Goal: Task Accomplishment & Management: Manage account settings

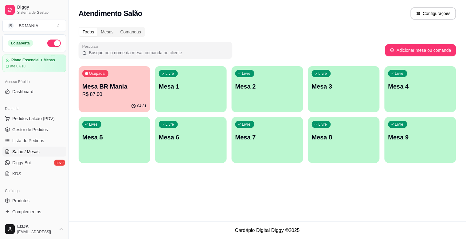
scroll to position [32, 0]
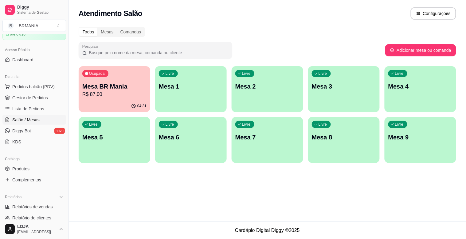
click at [87, 105] on div "04:31" at bounding box center [115, 106] width 72 height 12
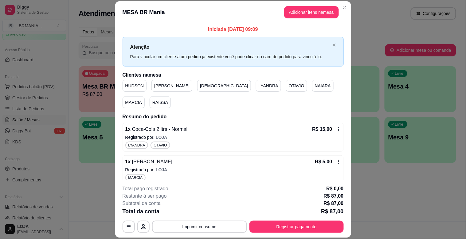
scroll to position [348, 0]
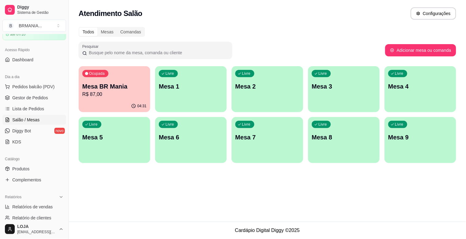
click at [125, 96] on p "R$ 87,00" at bounding box center [114, 94] width 64 height 7
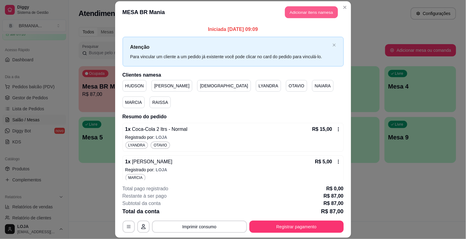
click at [315, 9] on button "Adicionar itens na mesa" at bounding box center [311, 12] width 53 height 12
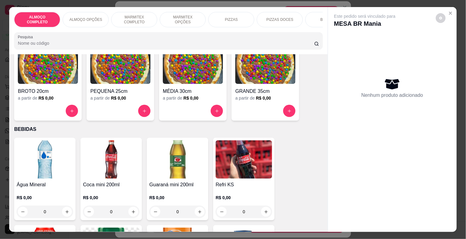
scroll to position [634, 0]
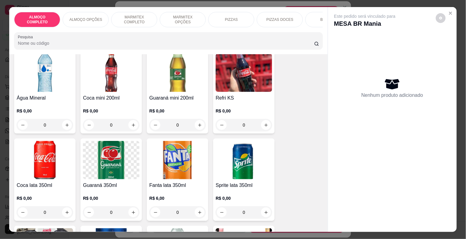
click at [109, 96] on div "Coca mini 200ml R$ 0,00 0" at bounding box center [110, 92] width 61 height 83
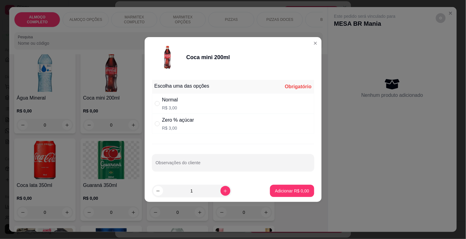
drag, startPoint x: 205, startPoint y: 127, endPoint x: 230, endPoint y: 137, distance: 27.4
click at [206, 127] on div "Zero % açúcar R$ 3,00" at bounding box center [233, 124] width 162 height 20
radio input "true"
click at [292, 192] on p "Adicionar R$ 3,00" at bounding box center [292, 191] width 34 height 6
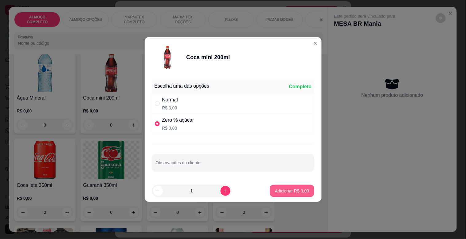
type input "1"
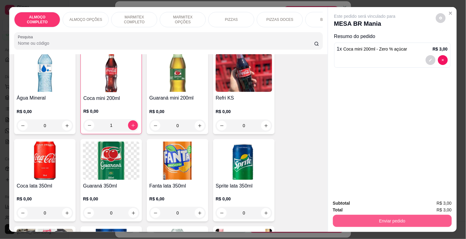
click at [378, 222] on button "Enviar pedido" at bounding box center [392, 221] width 119 height 12
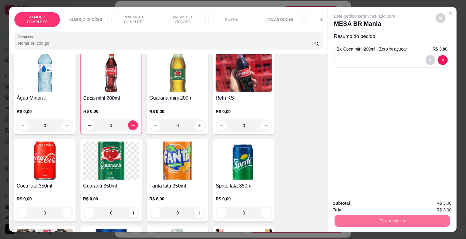
click at [394, 204] on button "Registrar cliente" at bounding box center [394, 203] width 39 height 11
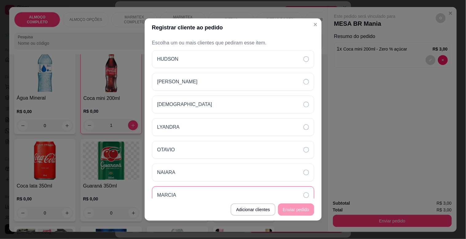
click at [184, 195] on div "MARCIA" at bounding box center [233, 196] width 162 height 18
click at [303, 195] on icon at bounding box center [306, 196] width 6 height 6
click at [298, 211] on button "Enviar pedido" at bounding box center [295, 210] width 35 height 12
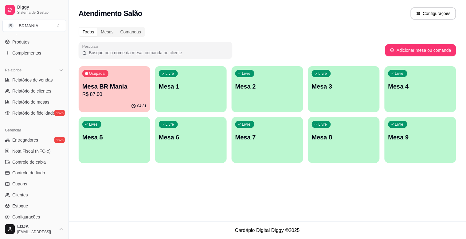
scroll to position [202, 0]
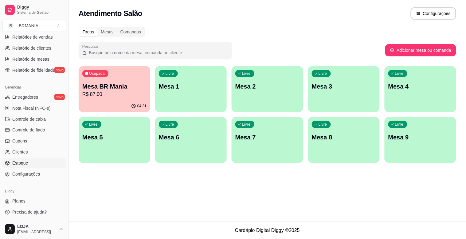
click at [28, 163] on link "Estoque" at bounding box center [34, 164] width 64 height 10
select select "QUANTITY_ORDER"
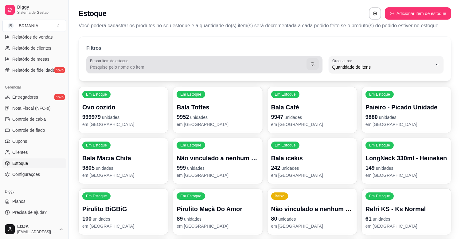
click at [128, 68] on input "Buscar item de estoque" at bounding box center [198, 67] width 216 height 6
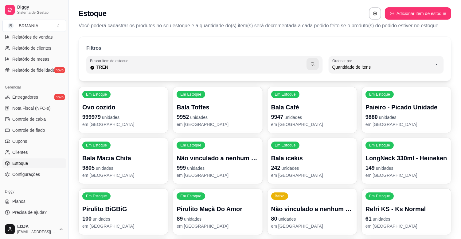
type input "TREN"
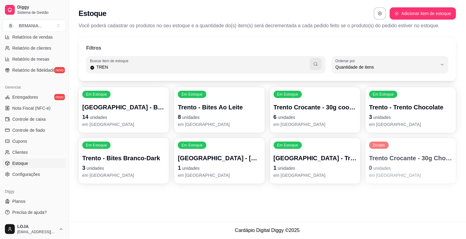
click at [413, 117] on p "3 unidades" at bounding box center [410, 117] width 83 height 9
click at [408, 112] on div "Trento - Trento Chocolate 3 unidades em [GEOGRAPHIC_DATA]" at bounding box center [410, 115] width 81 height 24
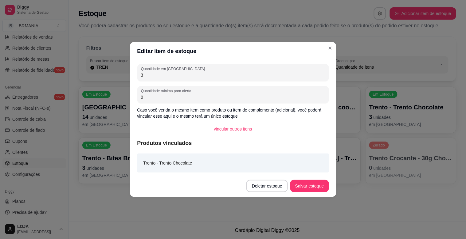
click at [179, 72] on input "3" at bounding box center [233, 75] width 184 height 6
type input "0"
click at [315, 185] on button "Salvar estoque" at bounding box center [309, 186] width 38 height 12
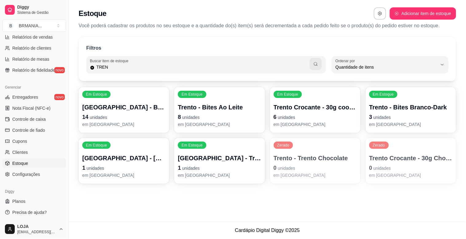
click at [229, 169] on p "1 unidades" at bounding box center [219, 168] width 83 height 9
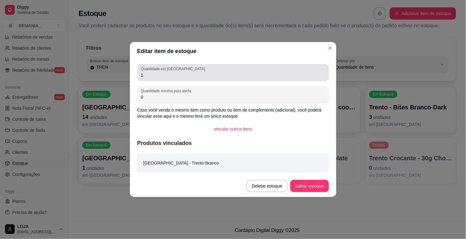
click at [204, 80] on div "Quantidade em estoque 1" at bounding box center [232, 72] width 191 height 17
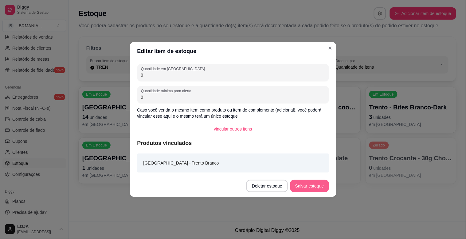
type input "0"
click at [316, 185] on button "Salvar estoque" at bounding box center [309, 186] width 37 height 12
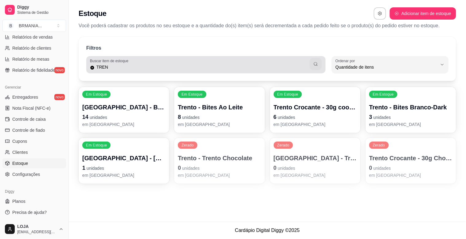
click at [176, 67] on input "TREN" at bounding box center [202, 67] width 215 height 6
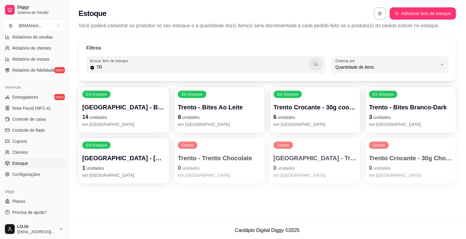
type input "T"
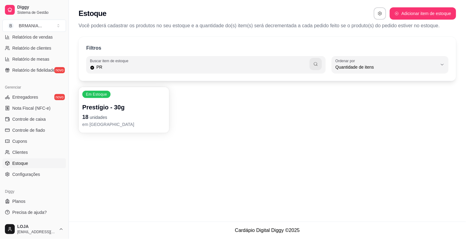
type input "P"
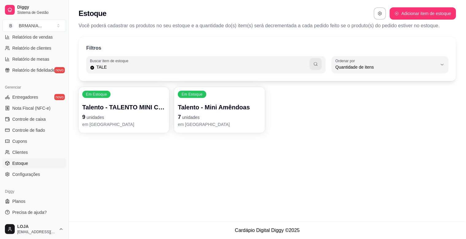
click at [134, 115] on p "9 unidades" at bounding box center [123, 117] width 83 height 9
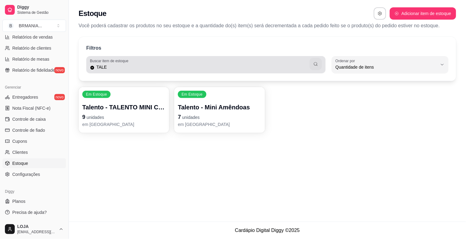
click at [201, 68] on input "TALE" at bounding box center [202, 67] width 215 height 6
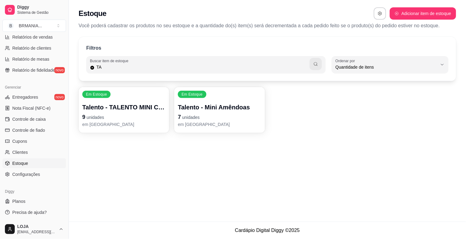
type input "T"
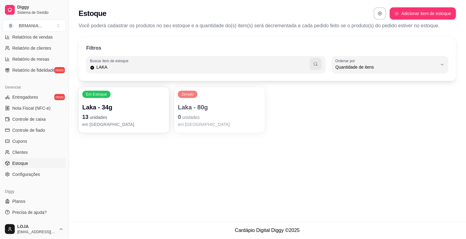
click at [133, 113] on p "13 unidades" at bounding box center [123, 117] width 83 height 9
click at [158, 68] on input "LAKA" at bounding box center [202, 67] width 215 height 6
type input "L"
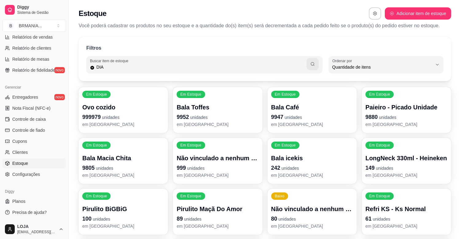
type input "DIA"
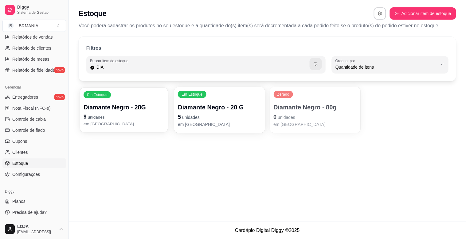
click at [127, 111] on p "Diamante Negro - 28G" at bounding box center [123, 107] width 81 height 8
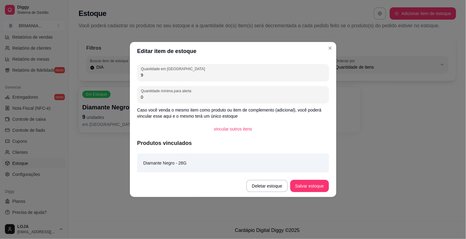
drag, startPoint x: 161, startPoint y: 77, endPoint x: 157, endPoint y: 76, distance: 3.7
click at [158, 76] on input "9" at bounding box center [233, 75] width 184 height 6
type input "8"
click at [300, 192] on footer "Deletar estoque Salvar estoque" at bounding box center [233, 186] width 206 height 22
click at [305, 183] on button "Salvar estoque" at bounding box center [309, 186] width 38 height 12
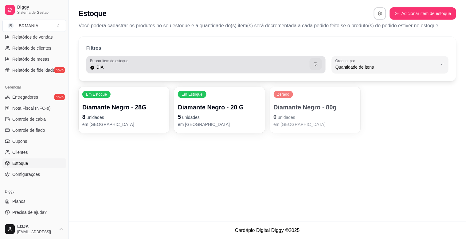
click at [145, 68] on input "DIA" at bounding box center [202, 67] width 215 height 6
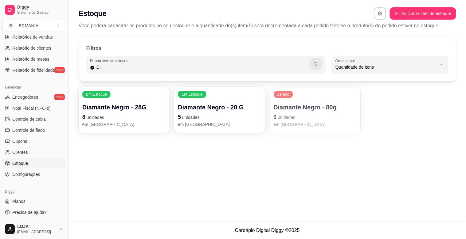
type input "D"
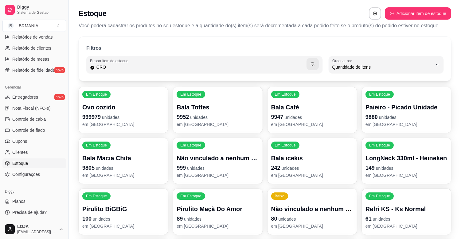
type input "CRO"
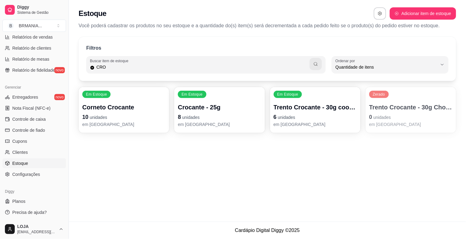
click at [217, 113] on p "8 unidades" at bounding box center [219, 117] width 83 height 9
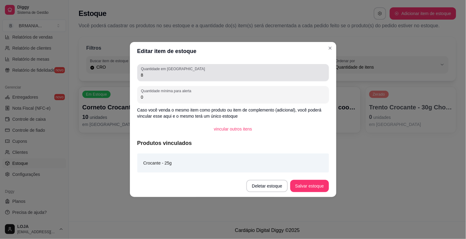
click at [204, 78] on input "8" at bounding box center [233, 75] width 184 height 6
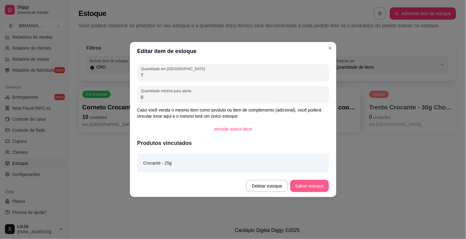
type input "7"
click at [320, 187] on button "Salvar estoque" at bounding box center [309, 186] width 38 height 12
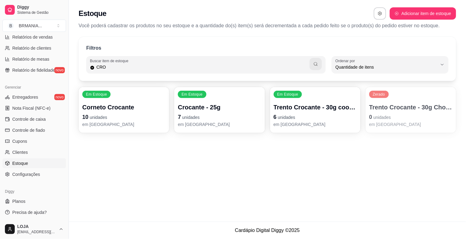
click at [125, 68] on input "CRO" at bounding box center [202, 67] width 215 height 6
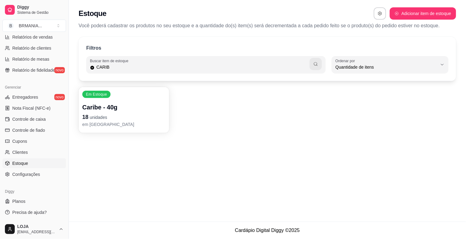
click at [114, 101] on div "Em Estoque Caribe - 40g 18 unidades em [GEOGRAPHIC_DATA]" at bounding box center [124, 110] width 91 height 46
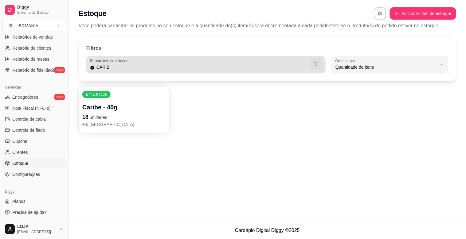
click at [125, 67] on input "CARIB" at bounding box center [202, 67] width 215 height 6
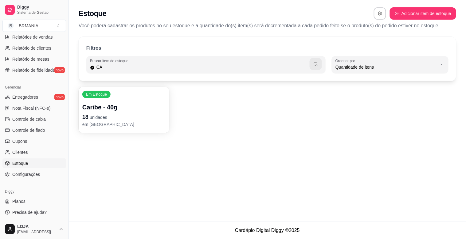
type input "C"
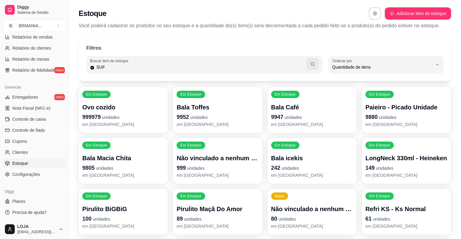
type input "SUF"
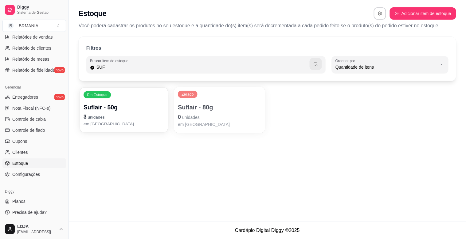
click at [130, 113] on p "3 unidades" at bounding box center [123, 117] width 81 height 8
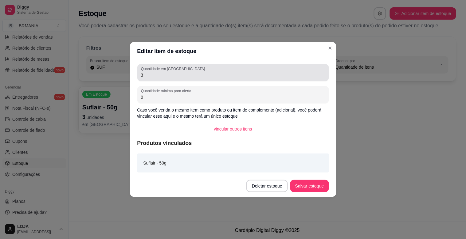
click at [151, 77] on input "3" at bounding box center [233, 75] width 184 height 6
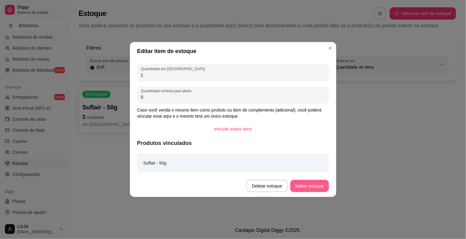
type input "1"
click at [319, 186] on button "Salvar estoque" at bounding box center [309, 186] width 37 height 12
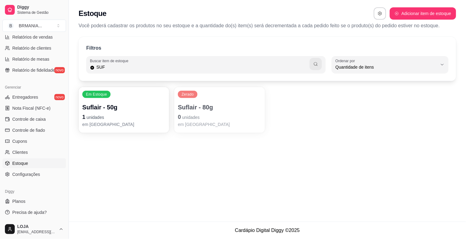
click at [231, 76] on div "Filtros Buscar item de estoque SUF QUANTITY_ORDER Ordenar por Ordem alfabética …" at bounding box center [267, 59] width 377 height 44
click at [220, 66] on input "SUF" at bounding box center [202, 67] width 215 height 6
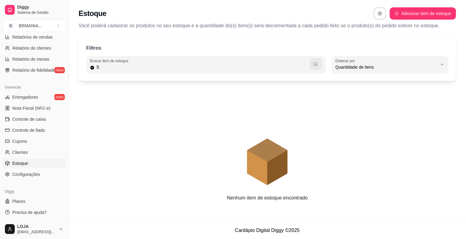
type input "S"
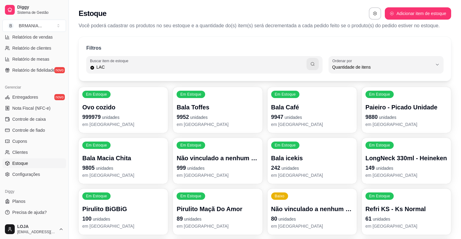
type input "LAC"
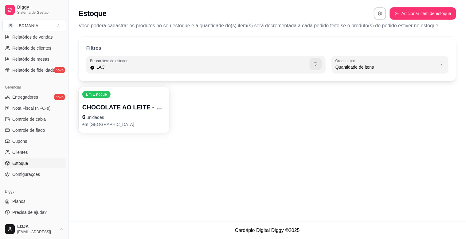
click at [134, 115] on p "6 unidades" at bounding box center [123, 117] width 83 height 9
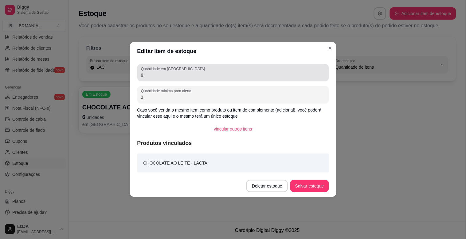
drag, startPoint x: 173, startPoint y: 75, endPoint x: 164, endPoint y: 75, distance: 9.5
click at [164, 75] on input "6" at bounding box center [233, 75] width 184 height 6
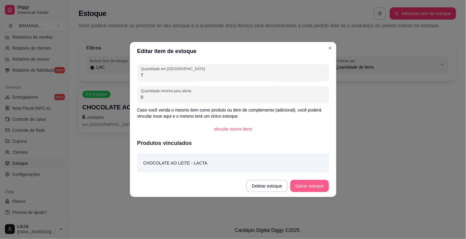
type input "7"
click at [320, 185] on button "Salvar estoque" at bounding box center [309, 186] width 38 height 12
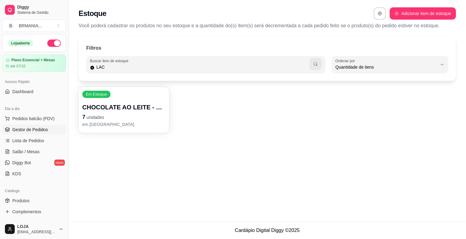
click at [21, 128] on span "Gestor de Pedidos" at bounding box center [30, 130] width 36 height 6
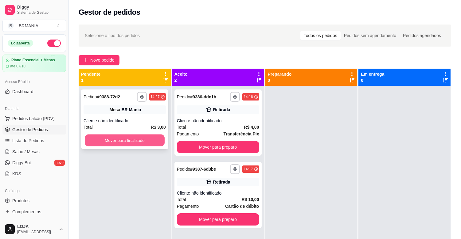
click at [129, 141] on button "Mover para finalizado" at bounding box center [125, 141] width 80 height 12
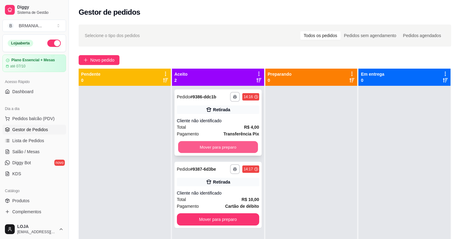
click at [206, 149] on button "Mover para preparo" at bounding box center [218, 147] width 80 height 12
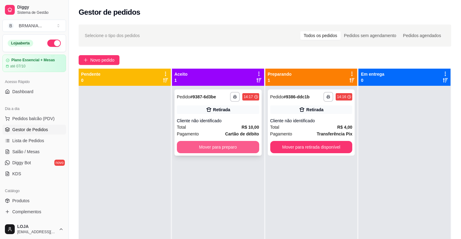
click at [214, 145] on button "Mover para preparo" at bounding box center [218, 147] width 82 height 12
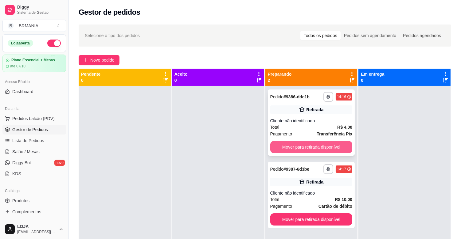
click at [307, 143] on button "Mover para retirada disponível" at bounding box center [311, 147] width 82 height 12
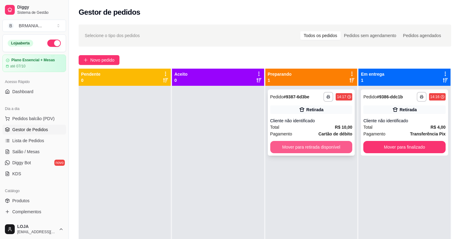
click at [308, 143] on button "Mover para retirada disponível" at bounding box center [311, 147] width 82 height 12
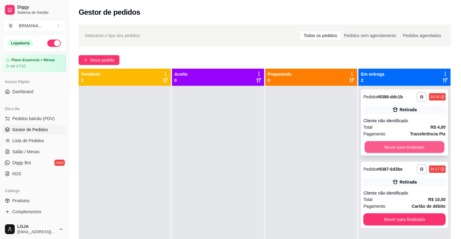
click at [387, 145] on button "Mover para finalizado" at bounding box center [404, 147] width 80 height 12
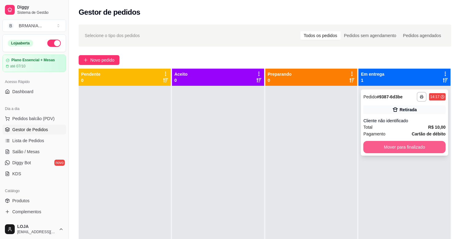
click at [390, 144] on button "Mover para finalizado" at bounding box center [404, 147] width 82 height 12
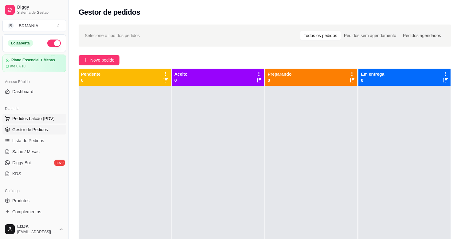
click at [47, 120] on span "Pedidos balcão (PDV)" at bounding box center [33, 119] width 42 height 6
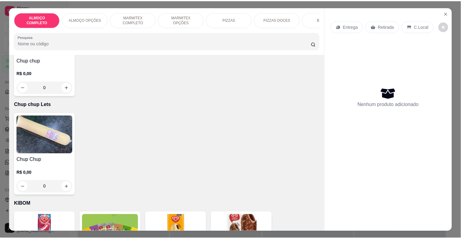
scroll to position [3041, 0]
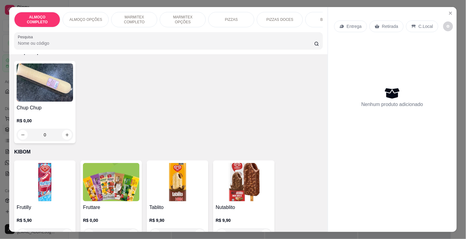
click at [120, 186] on img at bounding box center [111, 182] width 56 height 38
click at [449, 12] on icon "Close" at bounding box center [450, 13] width 2 height 2
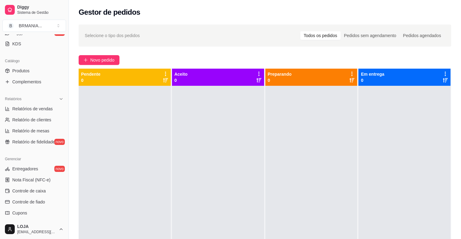
scroll to position [202, 0]
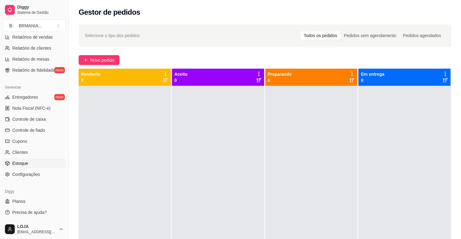
click at [27, 164] on span "Estoque" at bounding box center [20, 164] width 16 height 6
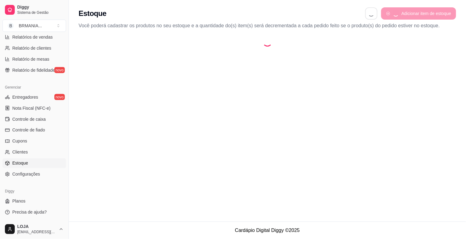
select select "QUANTITY_ORDER"
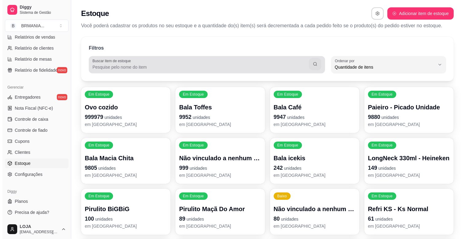
scroll to position [6, 0]
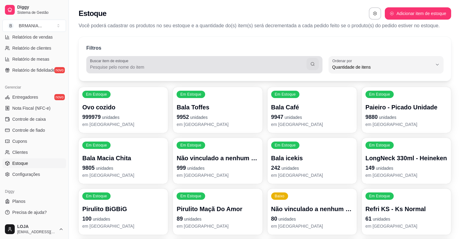
click at [136, 63] on div at bounding box center [204, 65] width 229 height 12
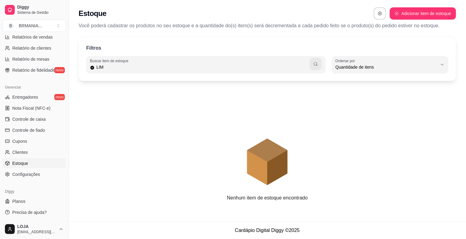
type input "LIM"
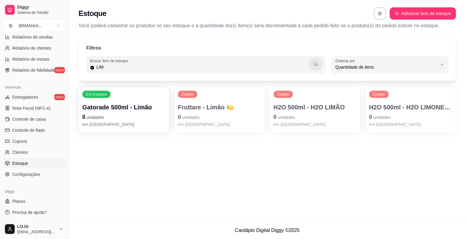
click at [223, 117] on p "0 unidades" at bounding box center [219, 117] width 83 height 9
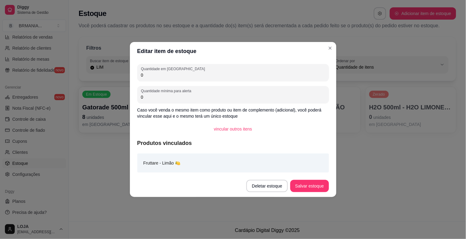
click at [157, 78] on input "0" at bounding box center [233, 75] width 184 height 6
type input "30"
click at [320, 184] on button "Salvar estoque" at bounding box center [309, 186] width 37 height 12
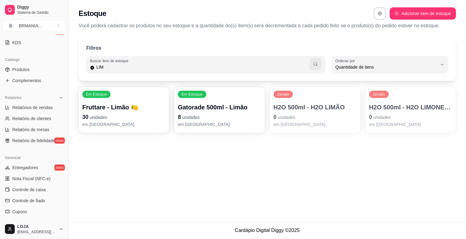
scroll to position [0, 0]
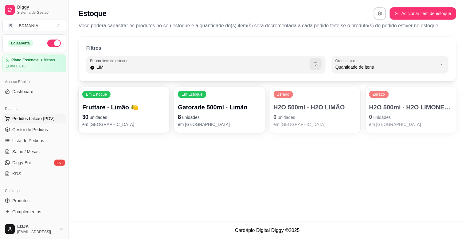
click at [26, 117] on span "Pedidos balcão (PDV)" at bounding box center [33, 119] width 42 height 6
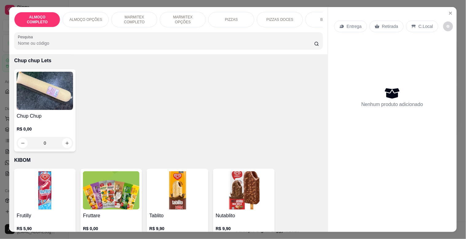
scroll to position [3006, 0]
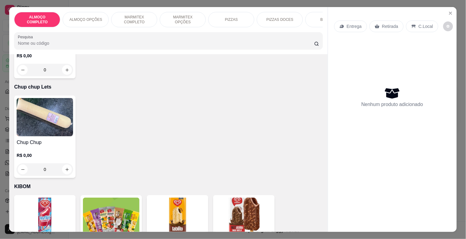
click at [126, 206] on img at bounding box center [111, 217] width 56 height 38
click at [128, 200] on img at bounding box center [111, 217] width 56 height 38
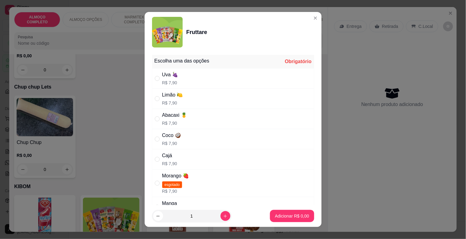
click at [180, 94] on div "Limão 🍋" at bounding box center [172, 94] width 21 height 7
radio input "true"
click at [223, 216] on icon "increase-product-quantity" at bounding box center [225, 216] width 5 height 5
click at [156, 216] on icon "decrease-product-quantity" at bounding box center [158, 216] width 5 height 5
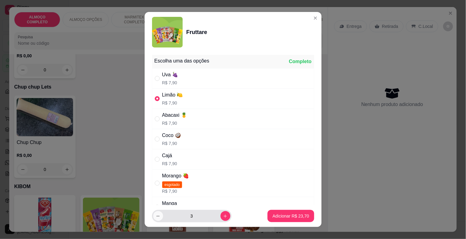
type input "2"
click at [277, 217] on p "Adicionar R$ 15,80" at bounding box center [290, 216] width 37 height 6
type input "2"
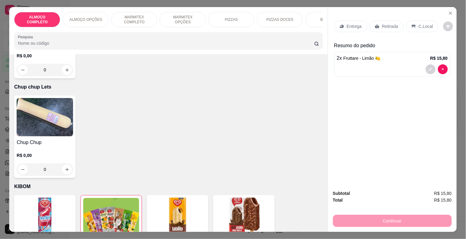
click at [385, 25] on p "Retirada" at bounding box center [390, 26] width 16 height 6
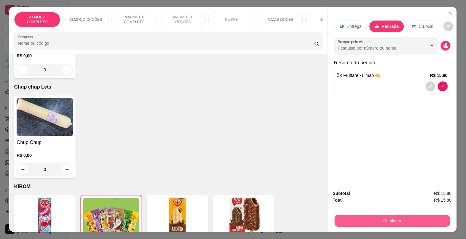
click at [357, 217] on button "Continuar" at bounding box center [391, 221] width 115 height 12
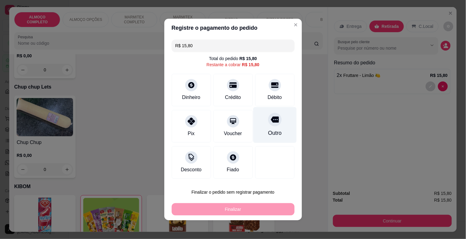
click at [269, 97] on div "Débito" at bounding box center [274, 97] width 14 height 7
type input "R$ 0,00"
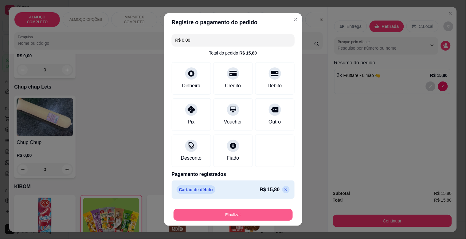
click at [264, 219] on button "Finalizar" at bounding box center [232, 215] width 119 height 12
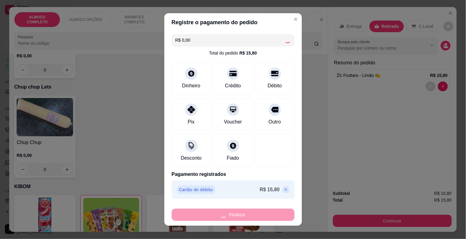
type input "0"
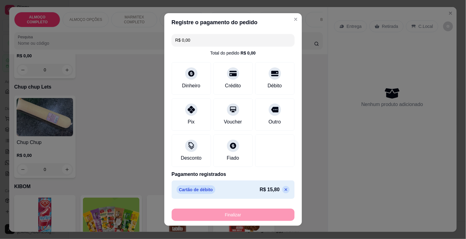
type input "-R$ 15,80"
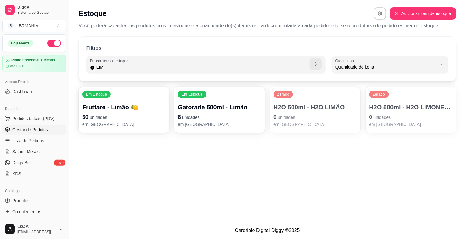
click at [45, 130] on span "Gestor de Pedidos" at bounding box center [30, 130] width 36 height 6
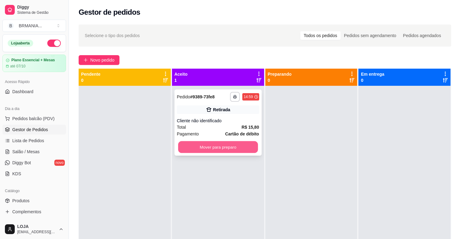
click at [235, 145] on button "Mover para preparo" at bounding box center [218, 147] width 80 height 12
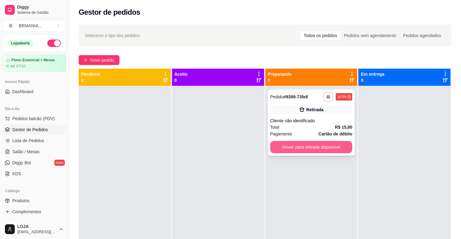
click at [313, 148] on button "Mover para retirada disponível" at bounding box center [311, 147] width 82 height 12
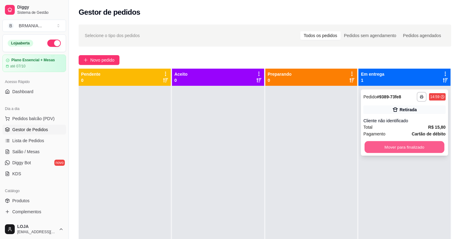
click at [399, 147] on button "Mover para finalizado" at bounding box center [404, 147] width 80 height 12
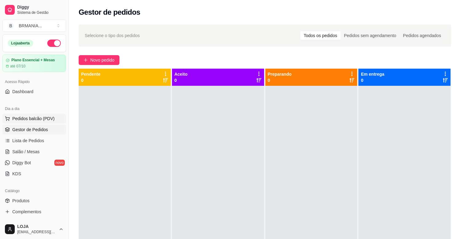
click at [24, 120] on span "Pedidos balcão (PDV)" at bounding box center [33, 119] width 42 height 6
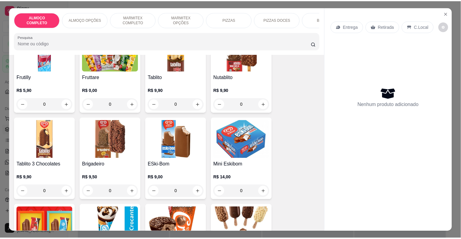
scroll to position [3145, 0]
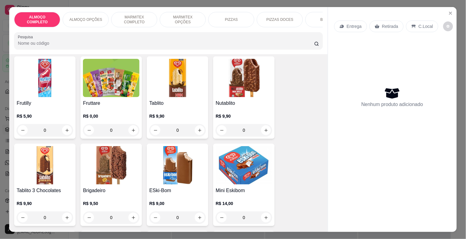
click at [35, 151] on img at bounding box center [45, 165] width 56 height 38
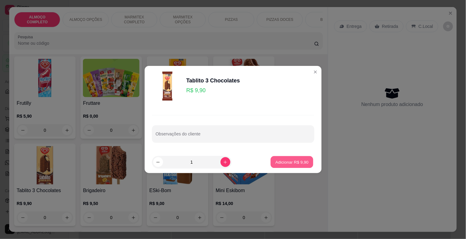
click at [294, 164] on p "Adicionar R$ 9,90" at bounding box center [291, 162] width 33 height 6
type input "1"
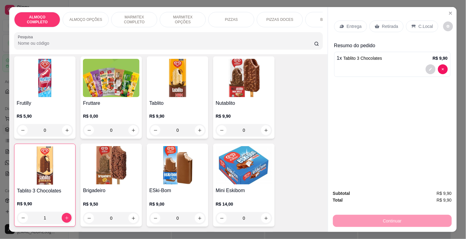
click at [384, 23] on p "Retirada" at bounding box center [390, 26] width 16 height 6
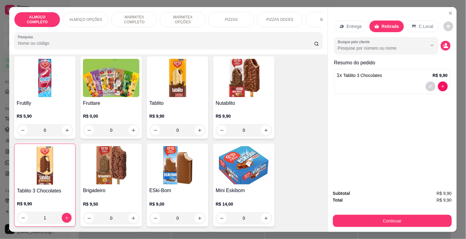
click at [419, 26] on p "C.Local" at bounding box center [426, 26] width 14 height 6
click at [403, 215] on button "Continuar" at bounding box center [392, 221] width 119 height 12
click at [362, 214] on div "Continuar" at bounding box center [392, 221] width 119 height 14
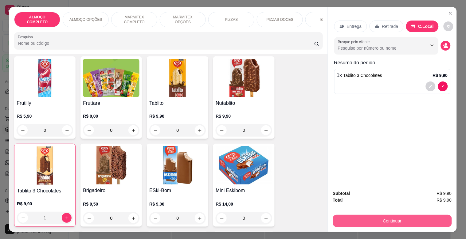
click at [364, 215] on button "Continuar" at bounding box center [392, 221] width 119 height 12
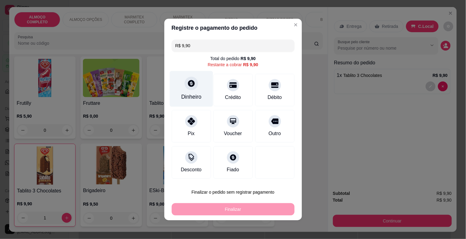
click at [188, 83] on icon at bounding box center [191, 83] width 8 height 8
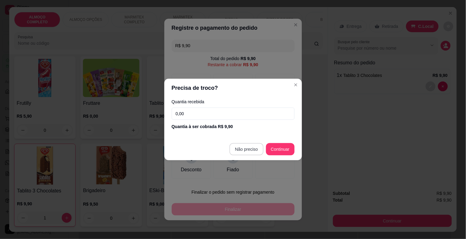
type input "R$ 0,00"
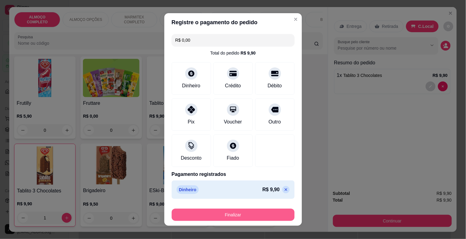
click at [232, 213] on button "Finalizar" at bounding box center [233, 215] width 123 height 12
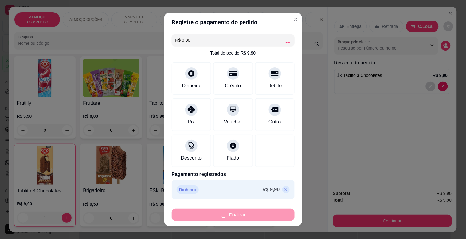
type input "0"
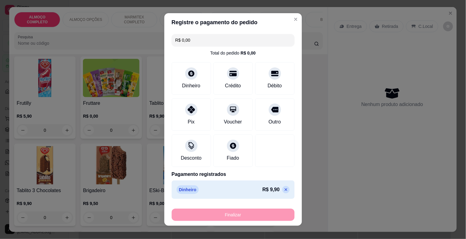
type input "-R$ 9,90"
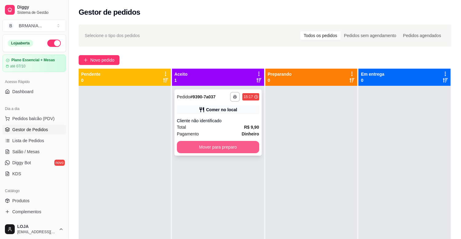
click at [217, 143] on button "Mover para preparo" at bounding box center [218, 147] width 82 height 12
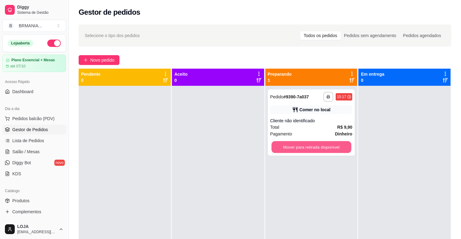
click at [319, 145] on button "Mover para retirada disponível" at bounding box center [311, 147] width 80 height 12
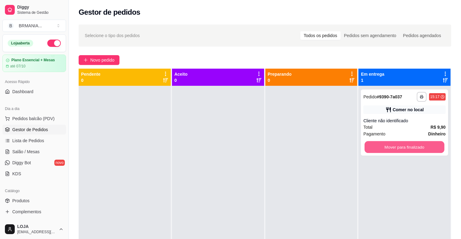
click at [385, 151] on button "Mover para finalizado" at bounding box center [404, 147] width 80 height 12
